Goal: Check status: Check status

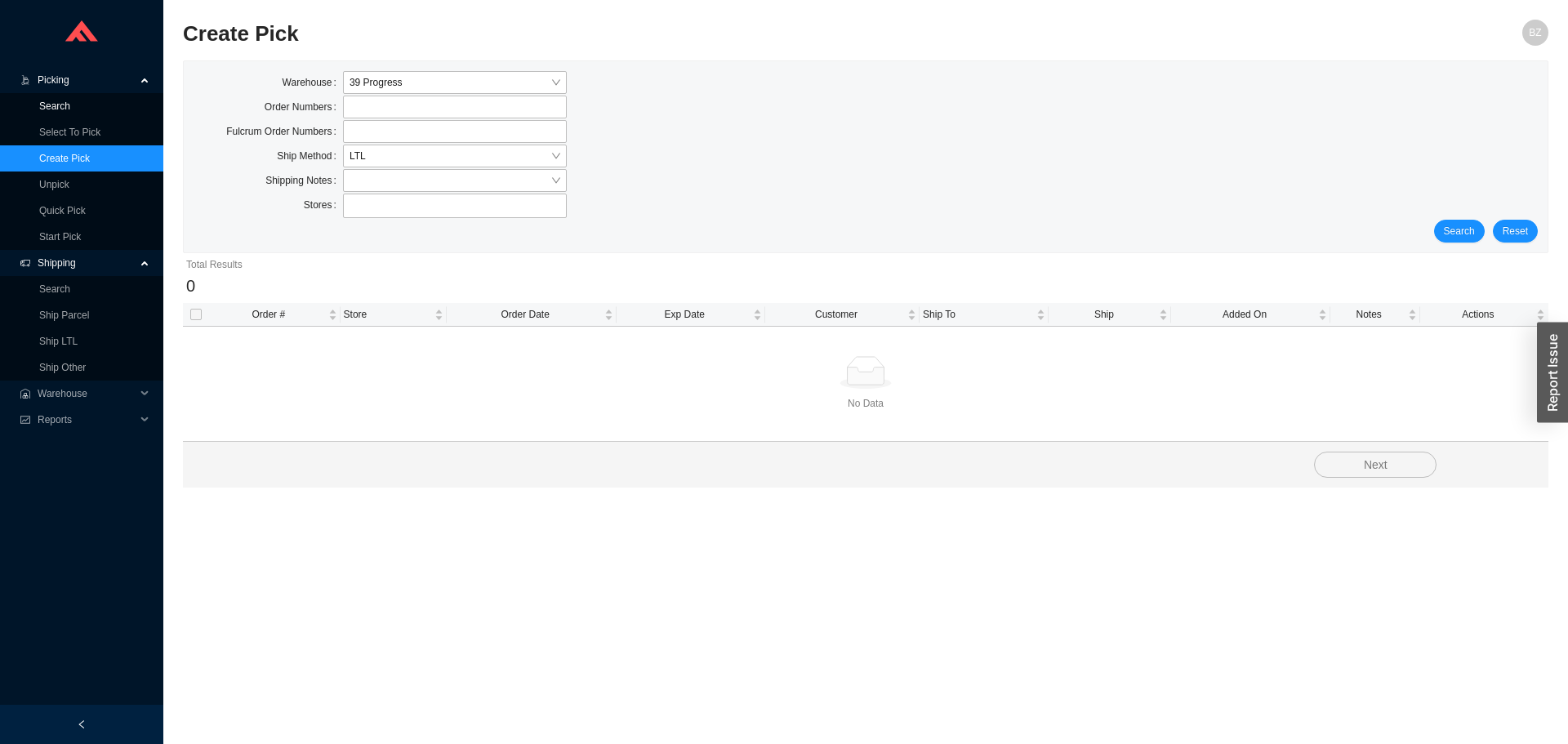
click at [59, 106] on link "Search" at bounding box center [55, 106] width 31 height 11
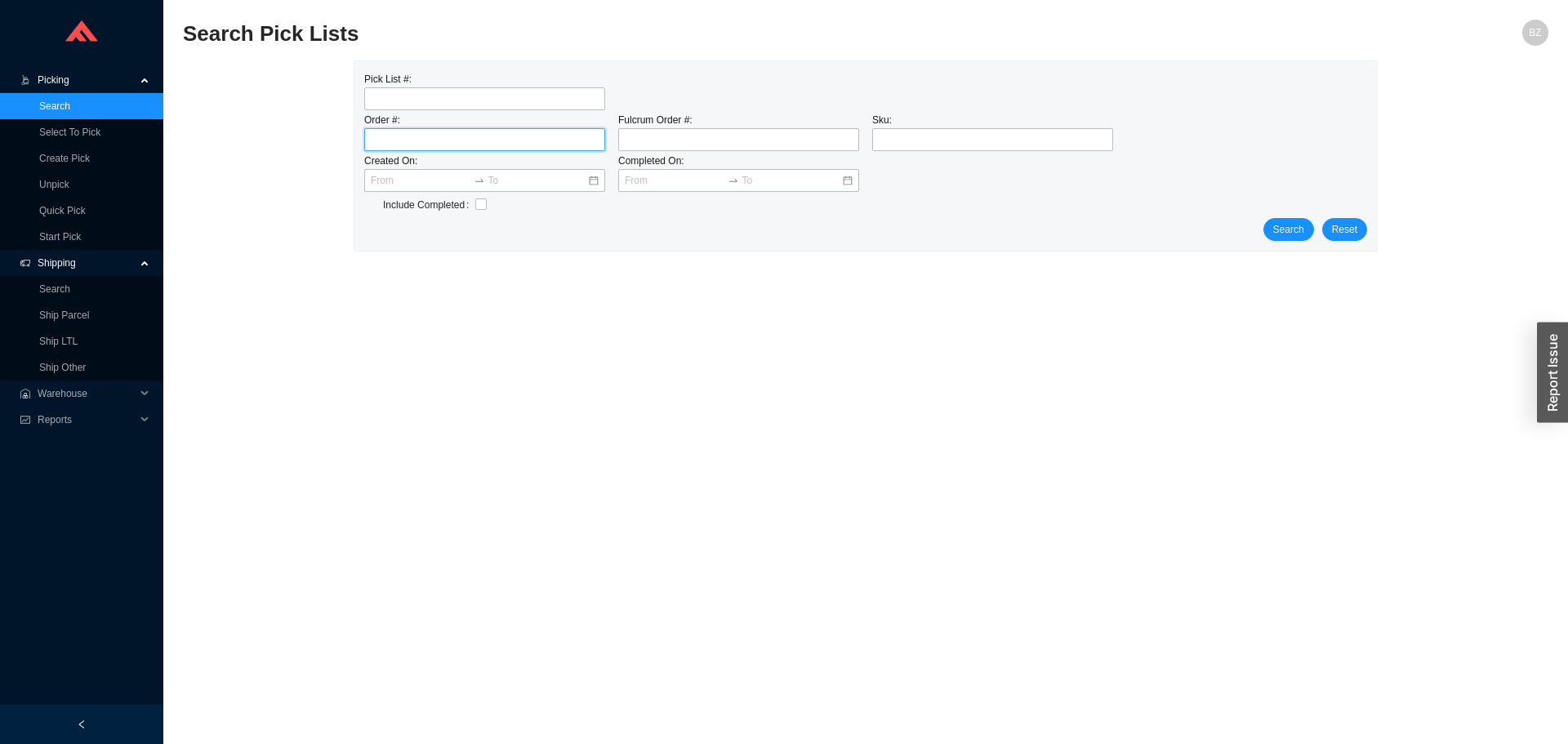
click at [498, 136] on input "tel" at bounding box center [485, 140] width 241 height 23
type input "623970"
click button "Search" at bounding box center [1289, 230] width 51 height 23
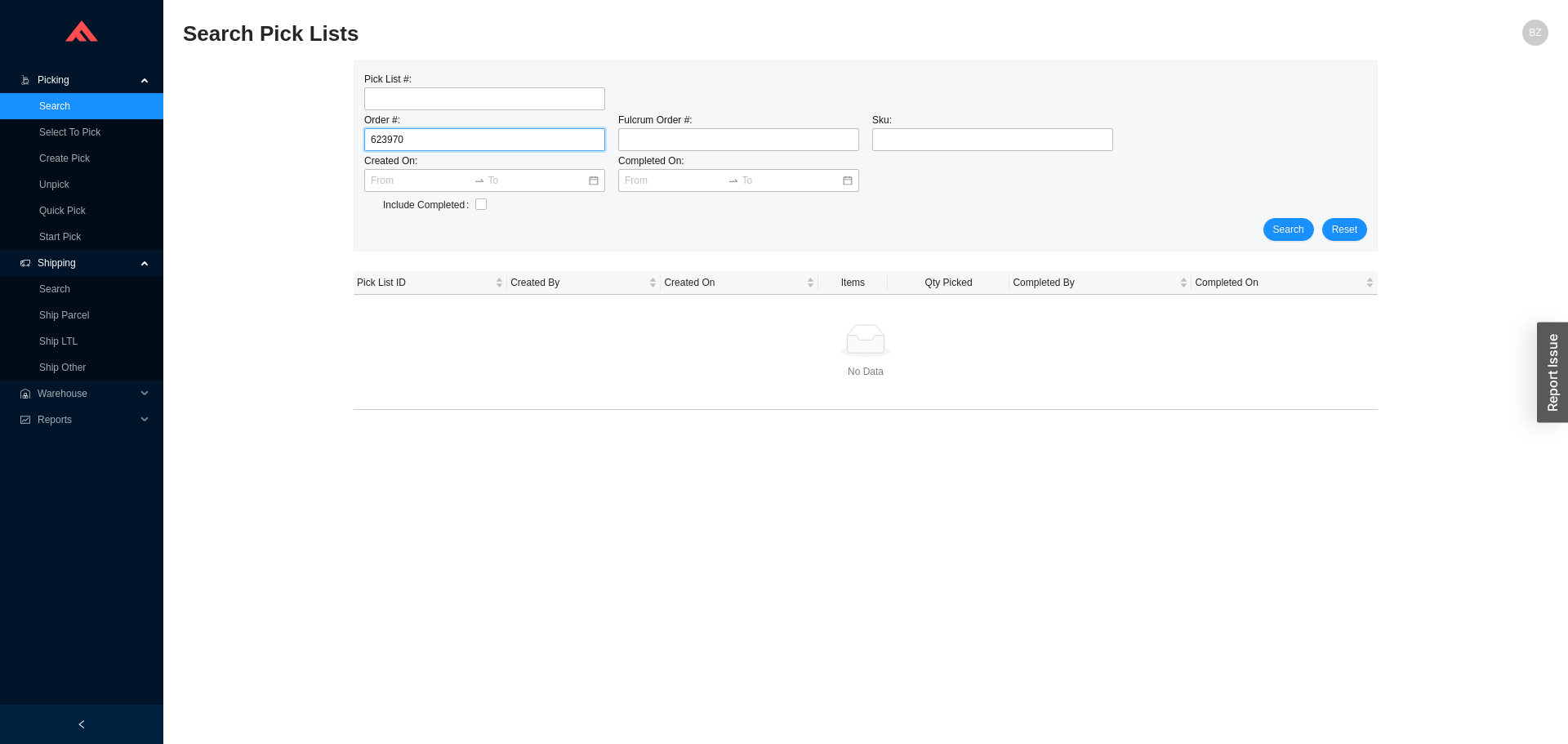
click at [427, 135] on input "623970" at bounding box center [485, 140] width 241 height 23
click at [429, 134] on input "623970" at bounding box center [485, 140] width 241 height 23
click at [63, 284] on link "Search" at bounding box center [55, 289] width 31 height 11
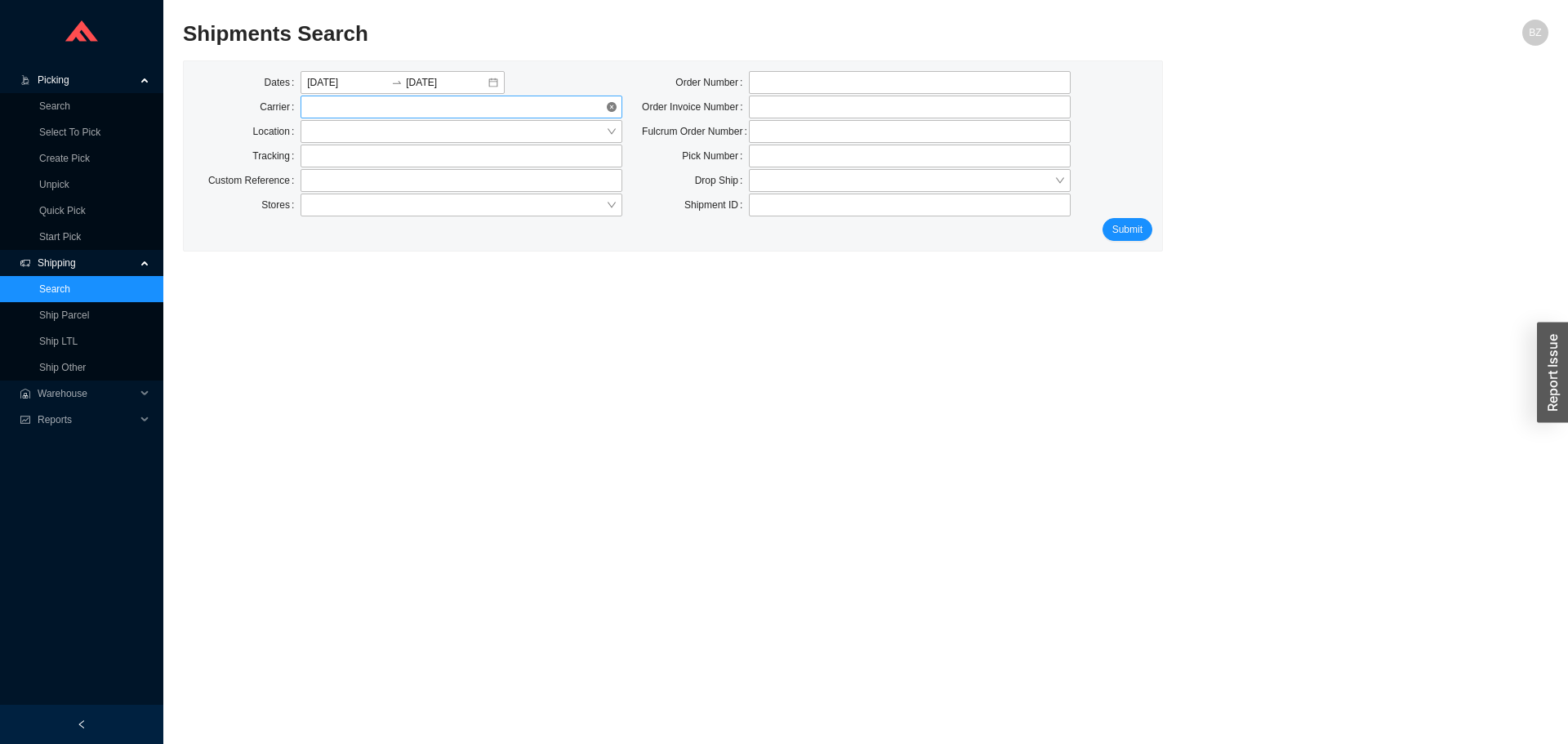
click at [474, 109] on span at bounding box center [461, 107] width 309 height 21
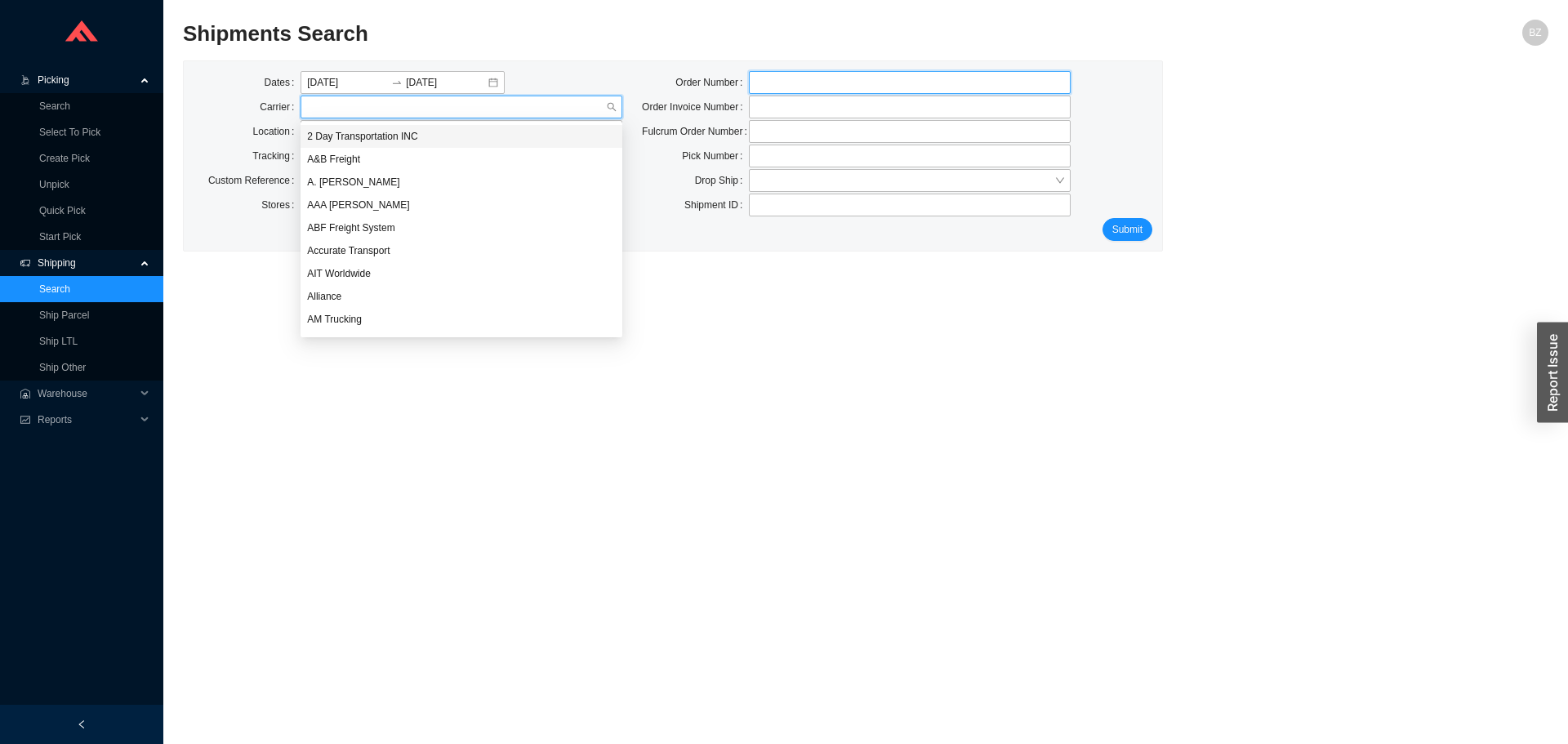
click at [780, 92] on input "tel" at bounding box center [910, 83] width 322 height 23
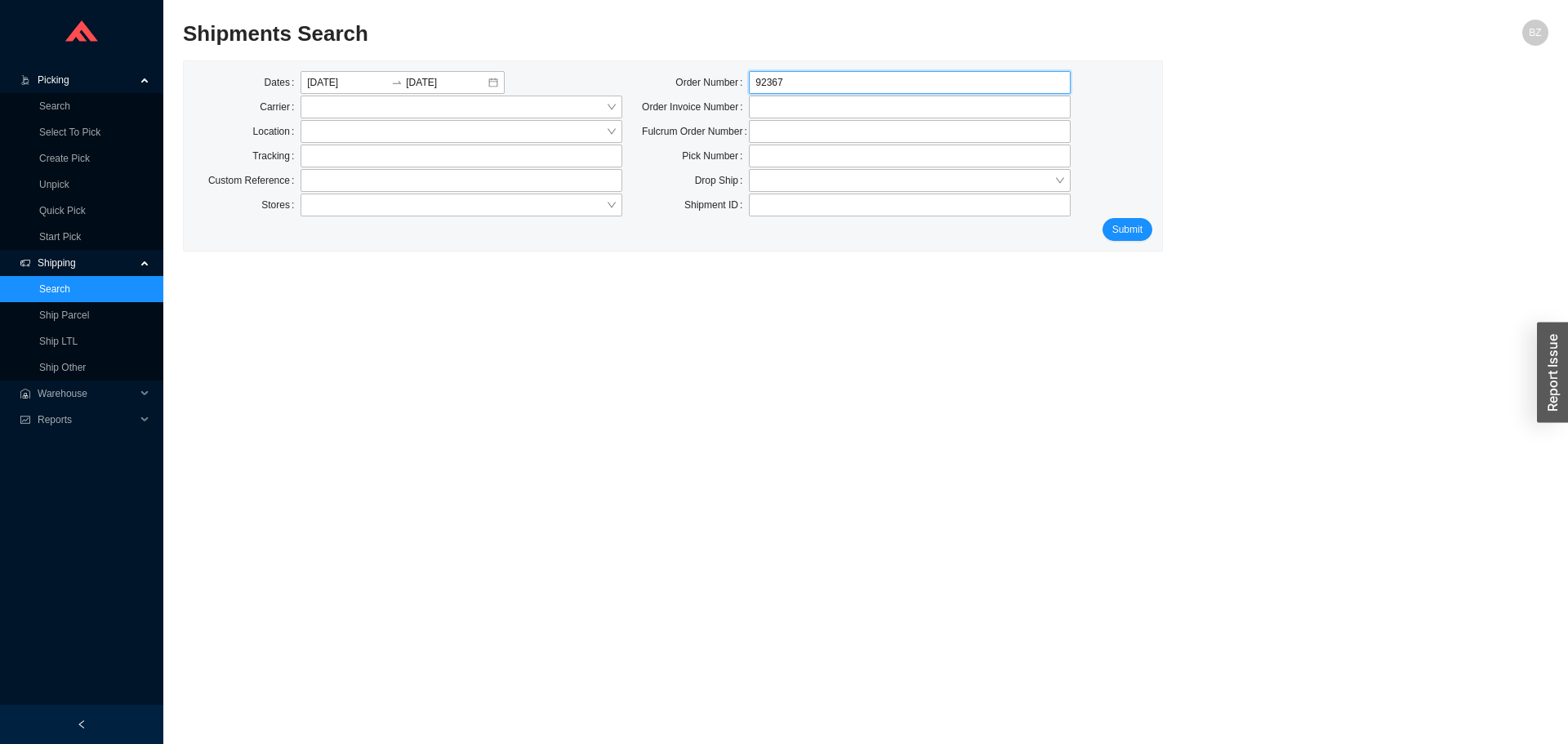
type input "923670"
click button "Submit" at bounding box center [1127, 230] width 50 height 23
